Goal: Task Accomplishment & Management: Use online tool/utility

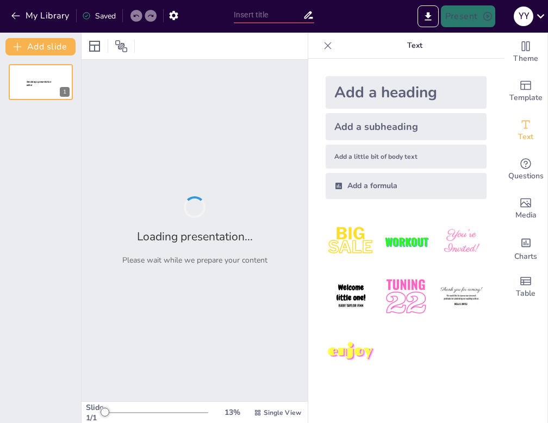
type input "Análisis [PERSON_NAME] de Plantas de Interior: Tendencias y Oportunidades"
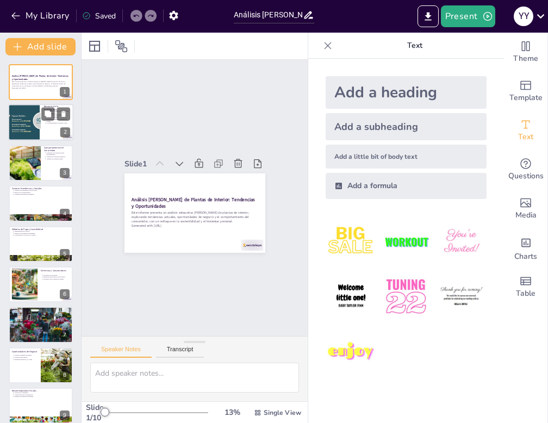
click at [27, 127] on div at bounding box center [24, 122] width 88 height 37
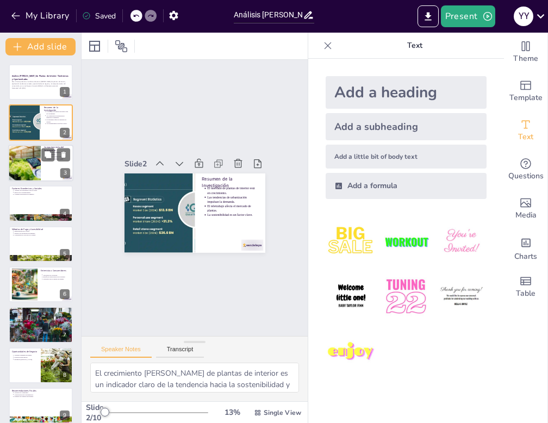
click at [30, 166] on div at bounding box center [24, 163] width 74 height 37
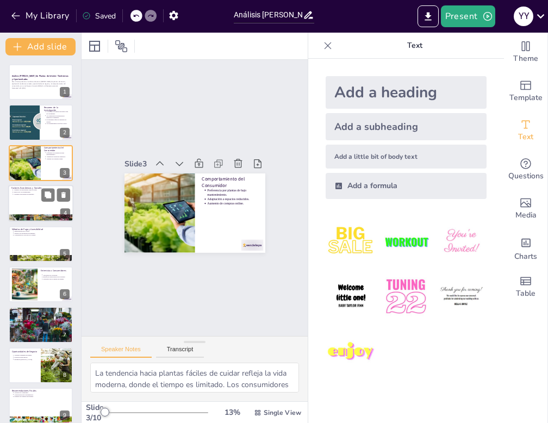
click at [36, 195] on div at bounding box center [40, 203] width 65 height 37
type textarea "La disposición de los consumidores a gastar más en el hogar refleja una crecien…"
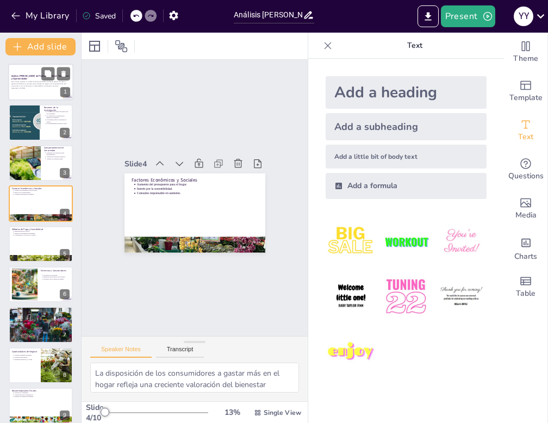
click at [32, 88] on p "Generated with [URL]" at bounding box center [40, 88] width 59 height 2
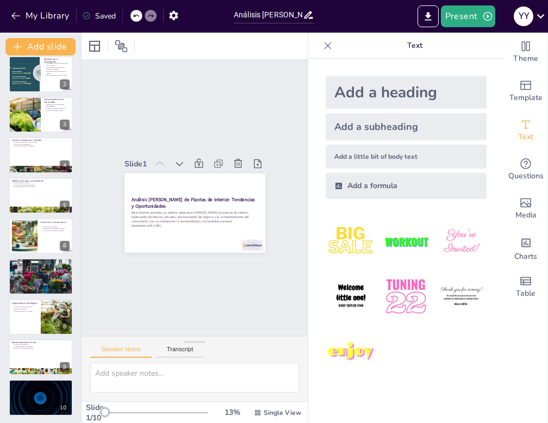
scroll to position [50, 0]
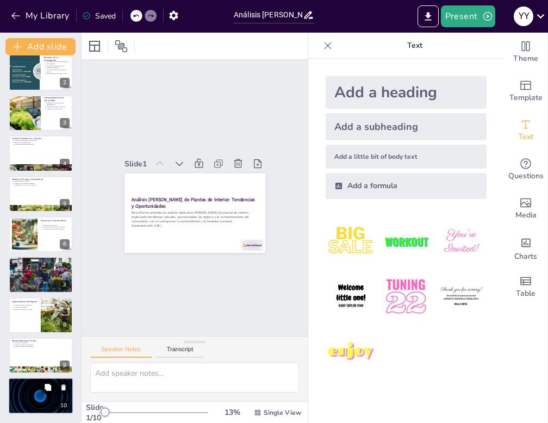
click at [32, 401] on div at bounding box center [40, 396] width 65 height 37
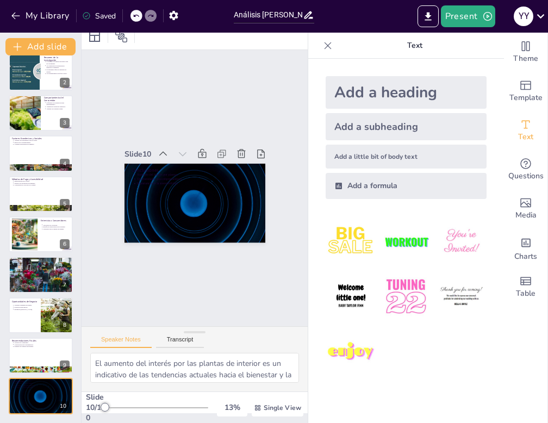
scroll to position [0, 0]
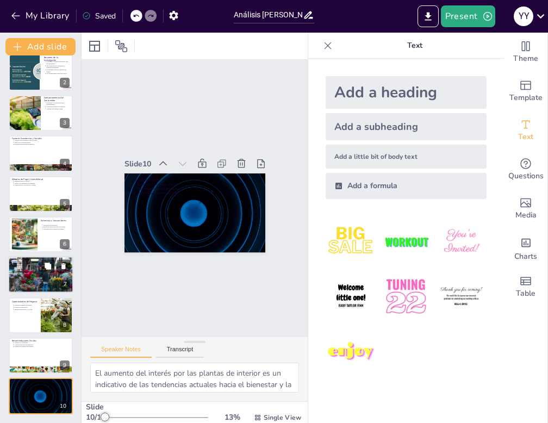
click at [29, 282] on div at bounding box center [40, 275] width 65 height 44
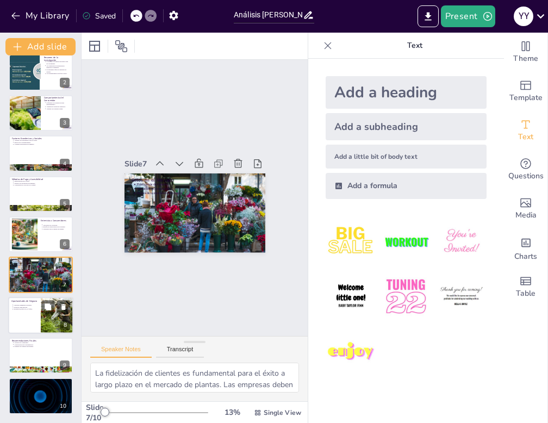
click at [29, 313] on div at bounding box center [40, 315] width 65 height 37
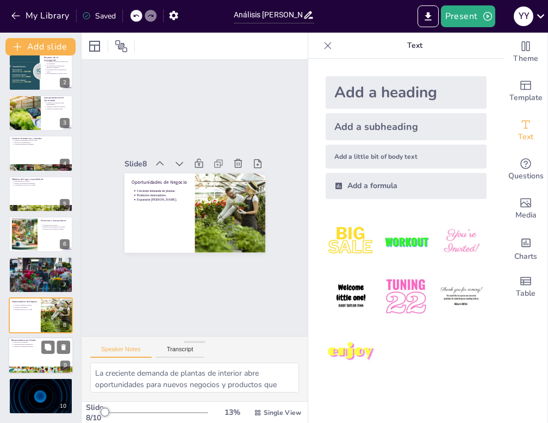
click at [32, 347] on div at bounding box center [40, 355] width 65 height 37
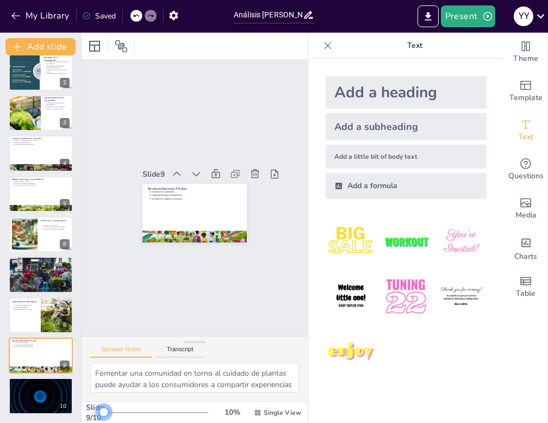
drag, startPoint x: 92, startPoint y: 370, endPoint x: 86, endPoint y: 371, distance: 5.5
click at [86, 371] on div "Slide 1 Análisis [PERSON_NAME] de Plantas de Interior: Tendencias y Oportunidad…" at bounding box center [195, 228] width 226 height 390
click at [405, 244] on img at bounding box center [406, 241] width 51 height 51
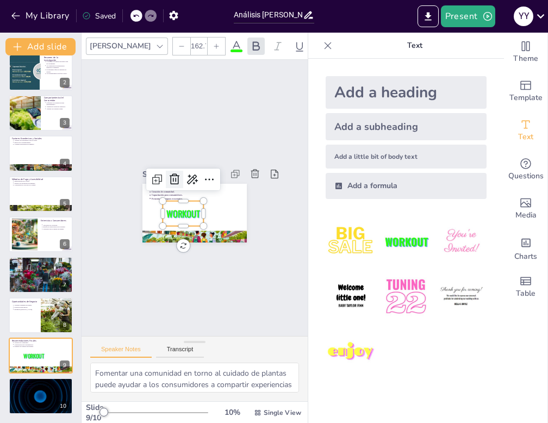
click at [189, 176] on icon at bounding box center [198, 171] width 18 height 18
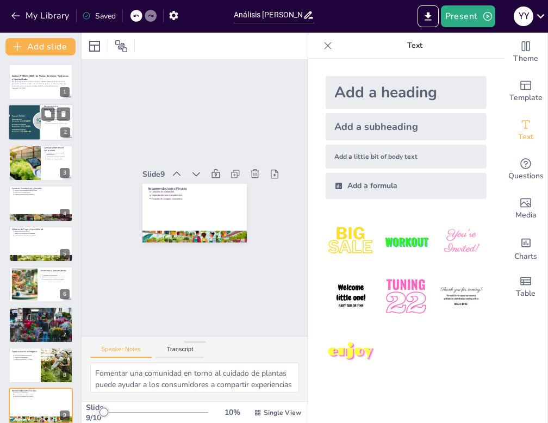
click at [24, 122] on div at bounding box center [24, 122] width 88 height 37
type textarea "El crecimiento del mercado de plantas de interior es un indicador claro de la t…"
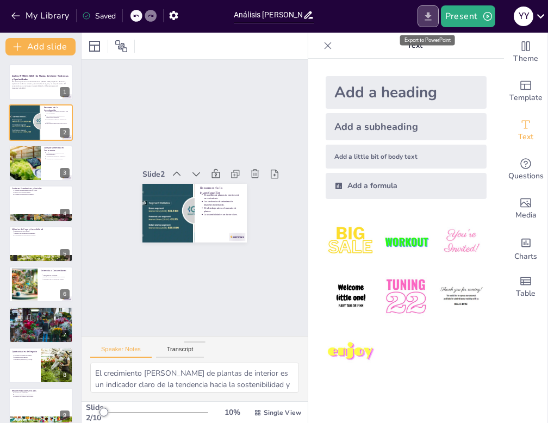
click at [434, 14] on icon "Export to PowerPoint" at bounding box center [428, 16] width 11 height 11
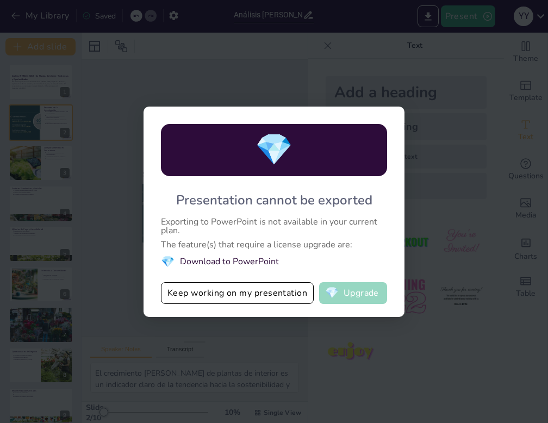
click at [361, 294] on button "💎 Upgrade" at bounding box center [353, 293] width 68 height 22
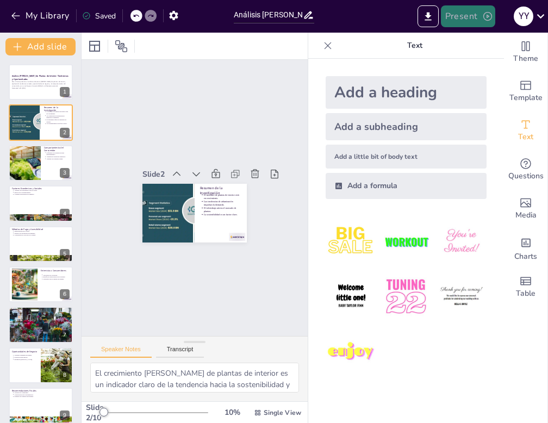
click at [491, 15] on icon "button" at bounding box center [487, 16] width 11 height 11
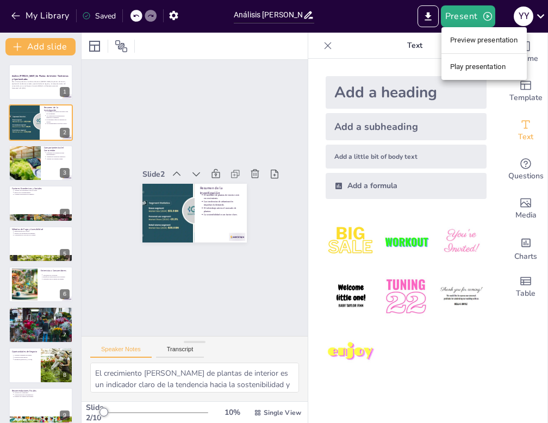
click at [488, 63] on li "Play presentation" at bounding box center [484, 66] width 85 height 17
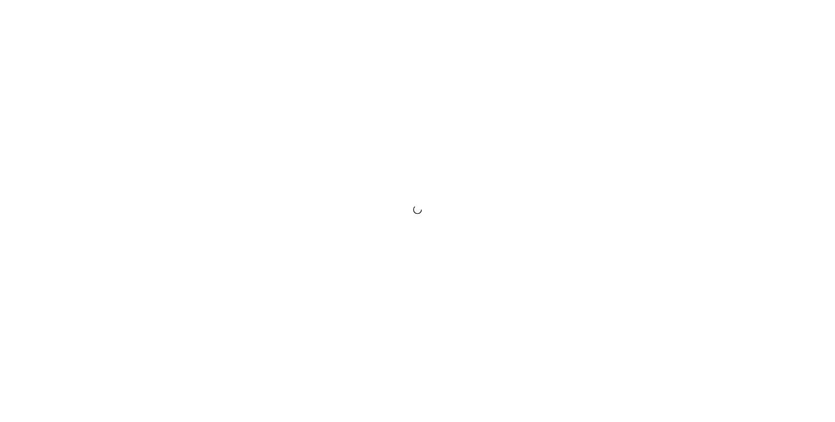
drag, startPoint x: 0, startPoint y: 0, endPoint x: 748, endPoint y: 262, distance: 792.3
click at [748, 262] on div at bounding box center [417, 211] width 835 height 422
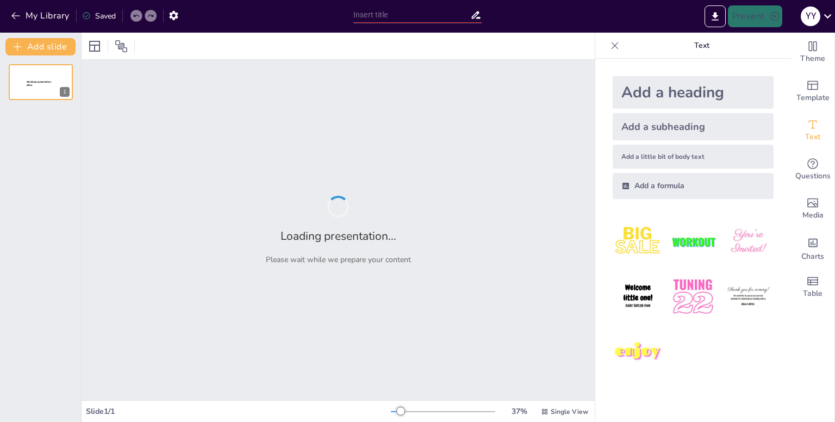
type input "Análisis [PERSON_NAME] de Plantas de Interior: Tendencias y Oportunidades"
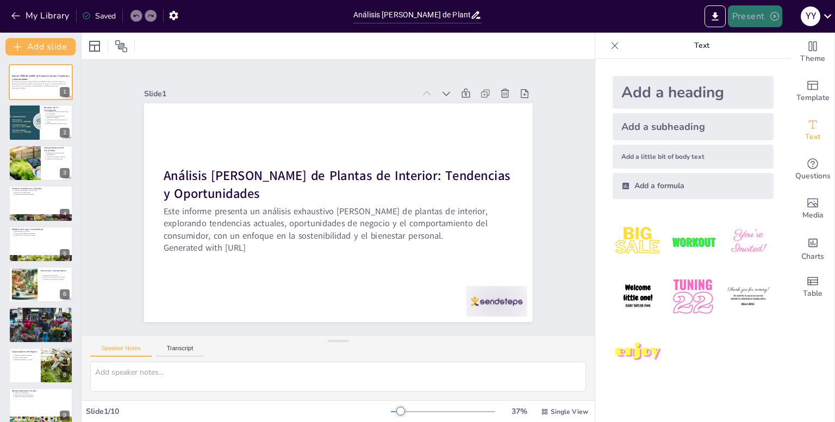
click at [759, 14] on button "Present" at bounding box center [755, 16] width 54 height 22
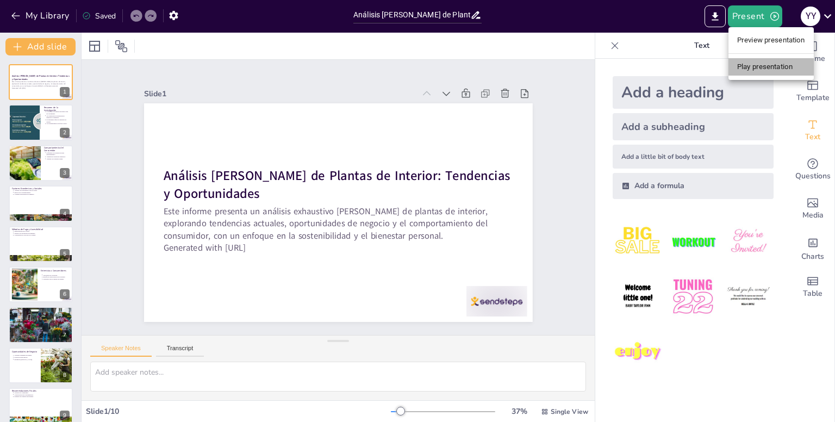
click at [765, 66] on li "Play presentation" at bounding box center [771, 66] width 85 height 17
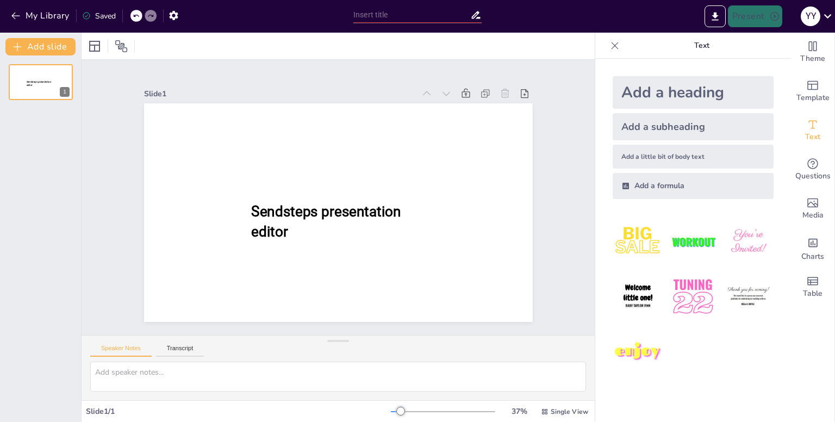
type input "Análisis [PERSON_NAME] de Plantas de Interior: Tendencias y Oportunidades"
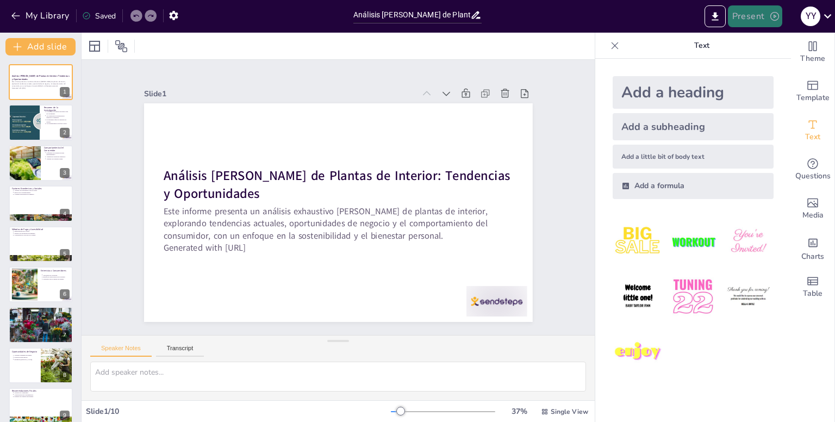
click at [744, 18] on button "Present" at bounding box center [755, 16] width 54 height 22
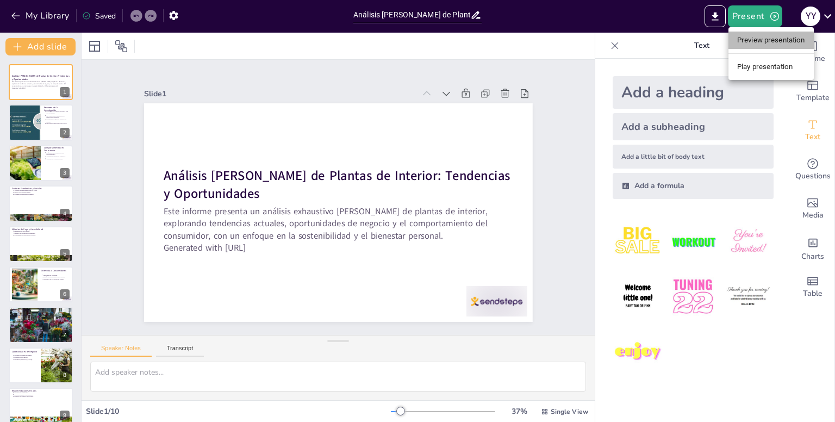
click at [755, 43] on li "Preview presentation" at bounding box center [771, 40] width 85 height 17
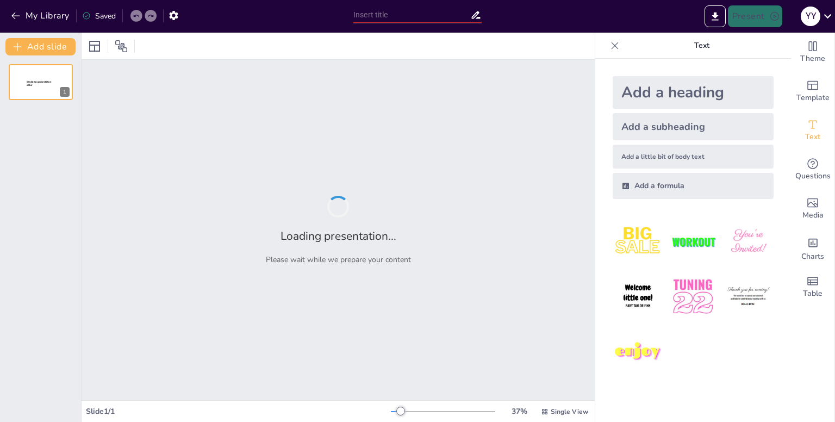
type input "Análisis [PERSON_NAME] de Plantas de Interior: Tendencias y Oportunidades"
